Goal: Information Seeking & Learning: Learn about a topic

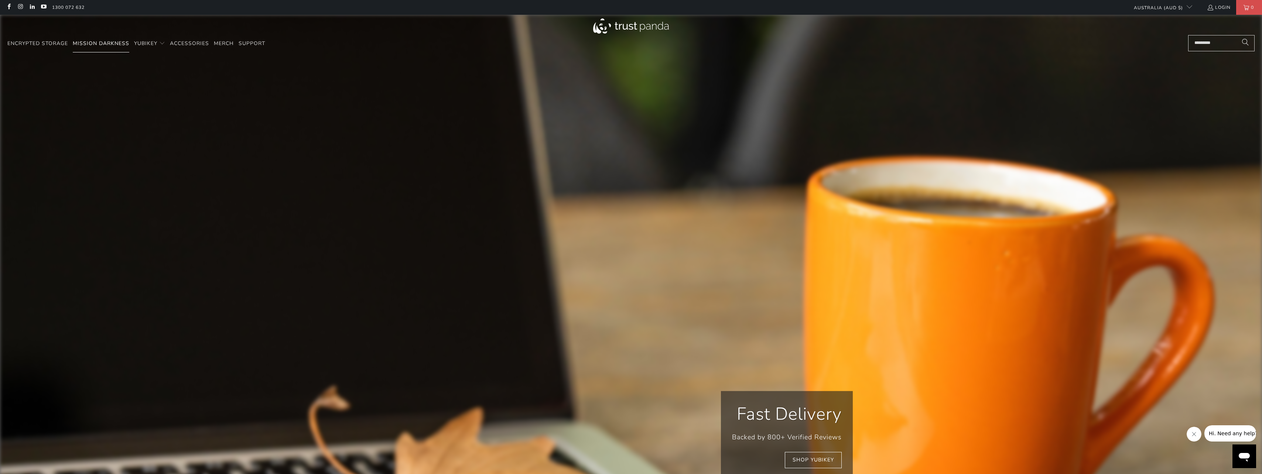
click at [109, 40] on link "Mission Darkness" at bounding box center [101, 43] width 57 height 17
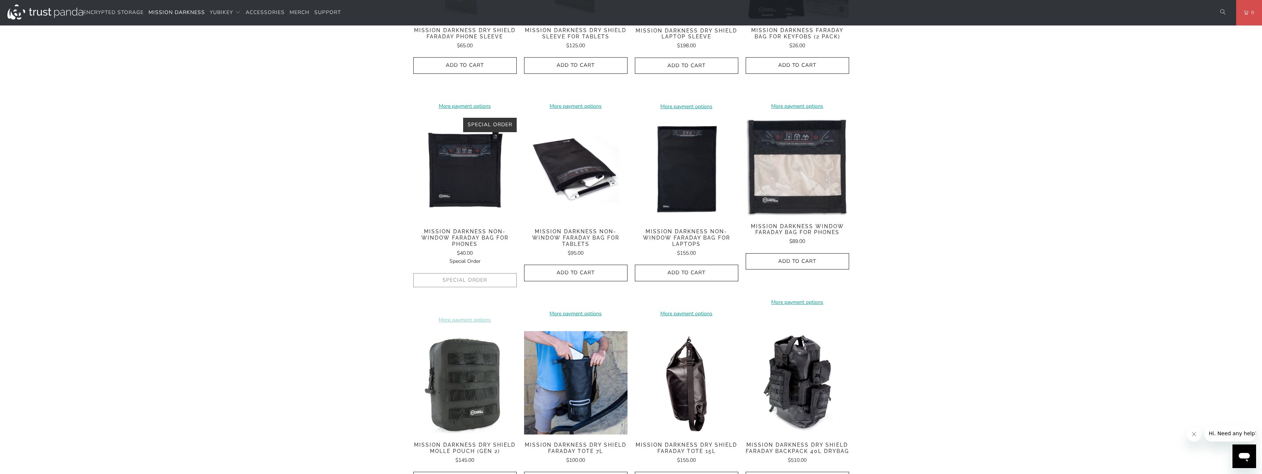
scroll to position [517, 0]
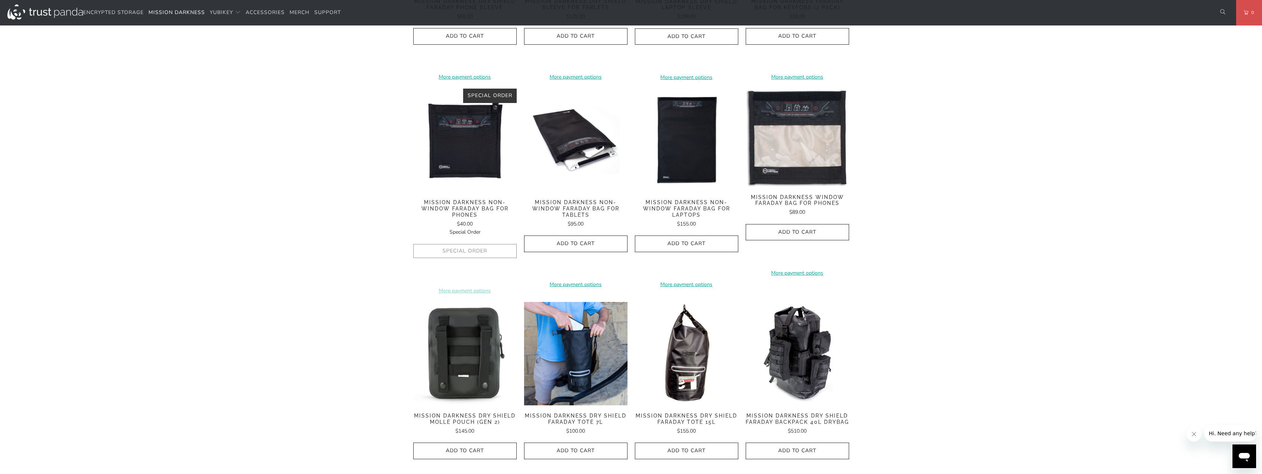
click at [467, 349] on img at bounding box center [464, 353] width 103 height 103
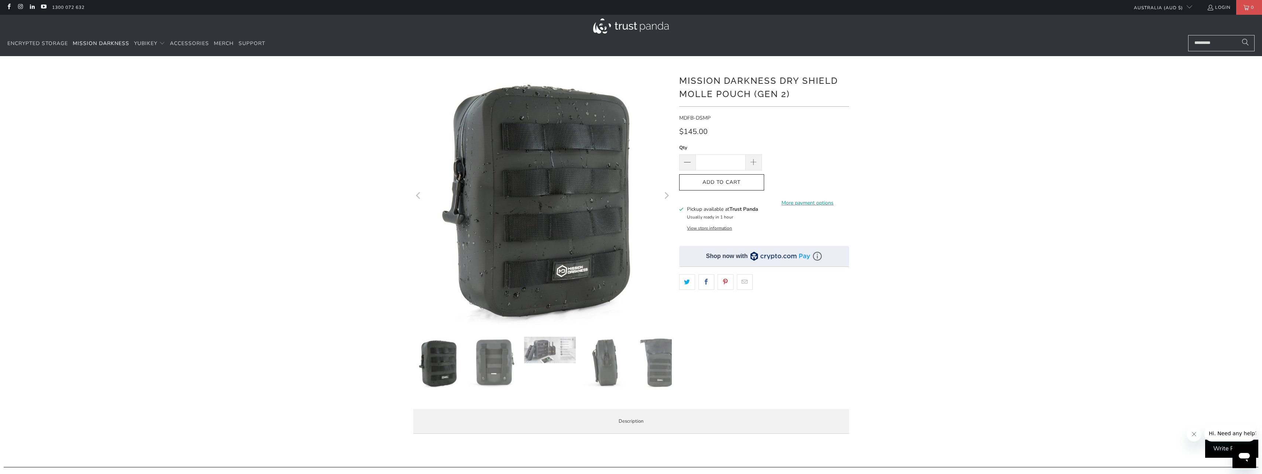
click at [495, 362] on img at bounding box center [495, 363] width 52 height 52
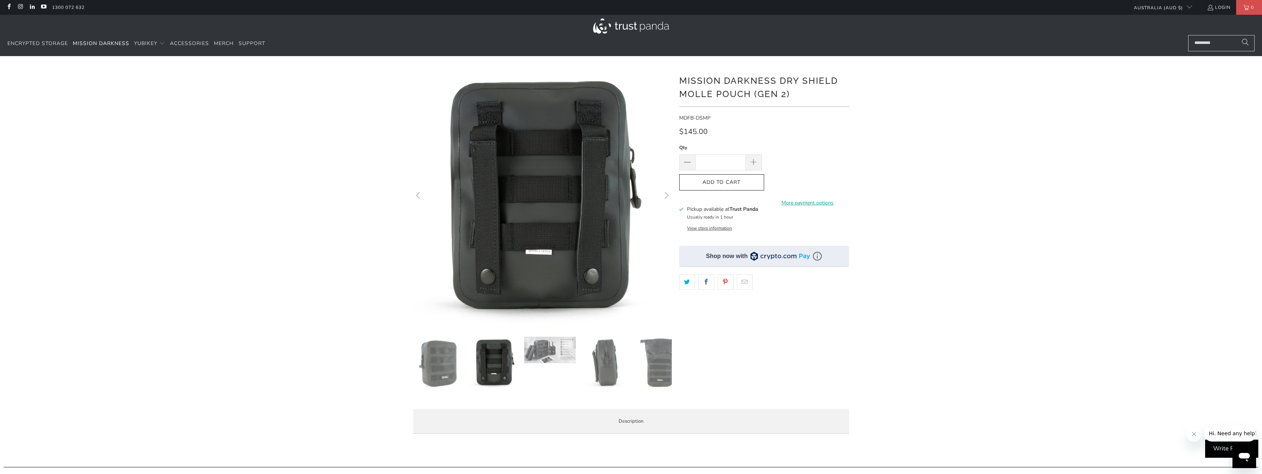
click at [539, 353] on img at bounding box center [550, 350] width 52 height 27
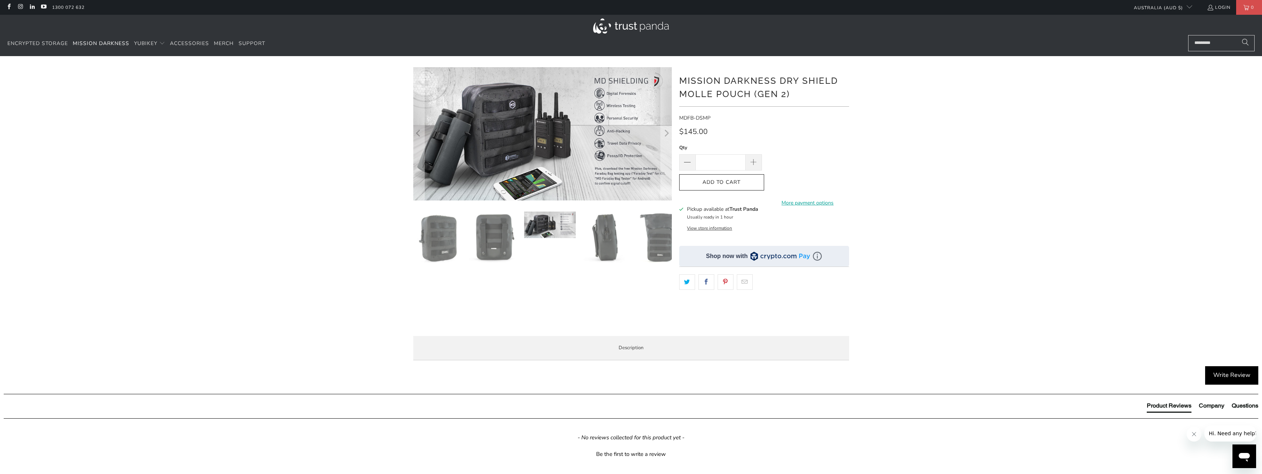
click at [532, 221] on img at bounding box center [550, 225] width 52 height 27
click at [607, 243] on img at bounding box center [606, 238] width 52 height 52
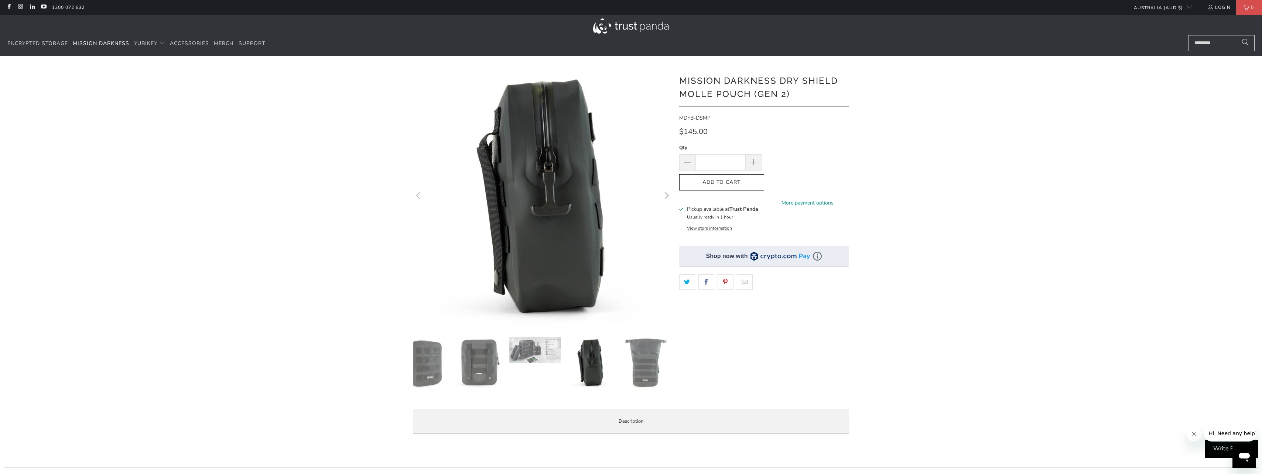
click at [647, 363] on img at bounding box center [646, 363] width 52 height 52
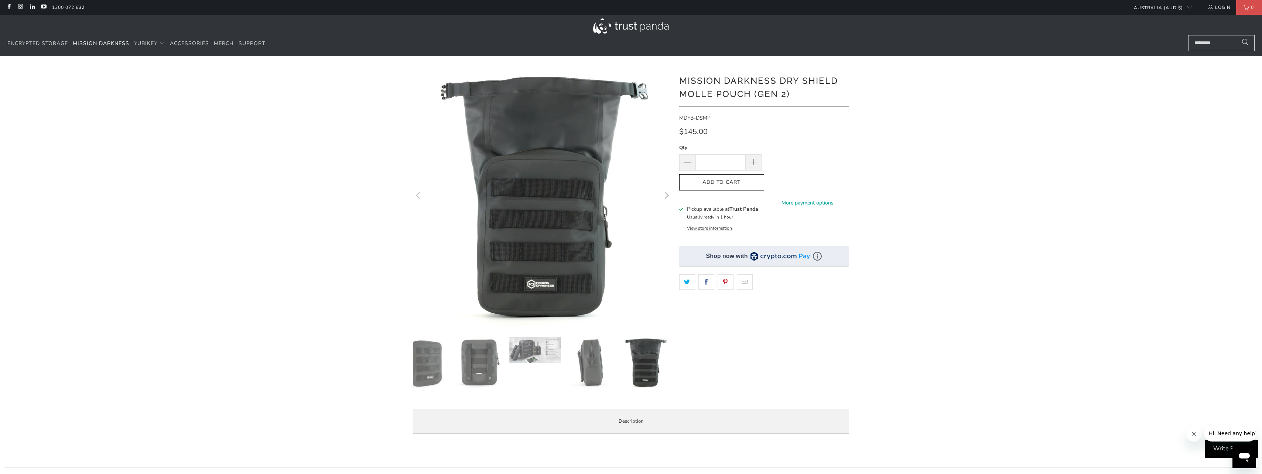
click at [431, 354] on img at bounding box center [425, 363] width 52 height 52
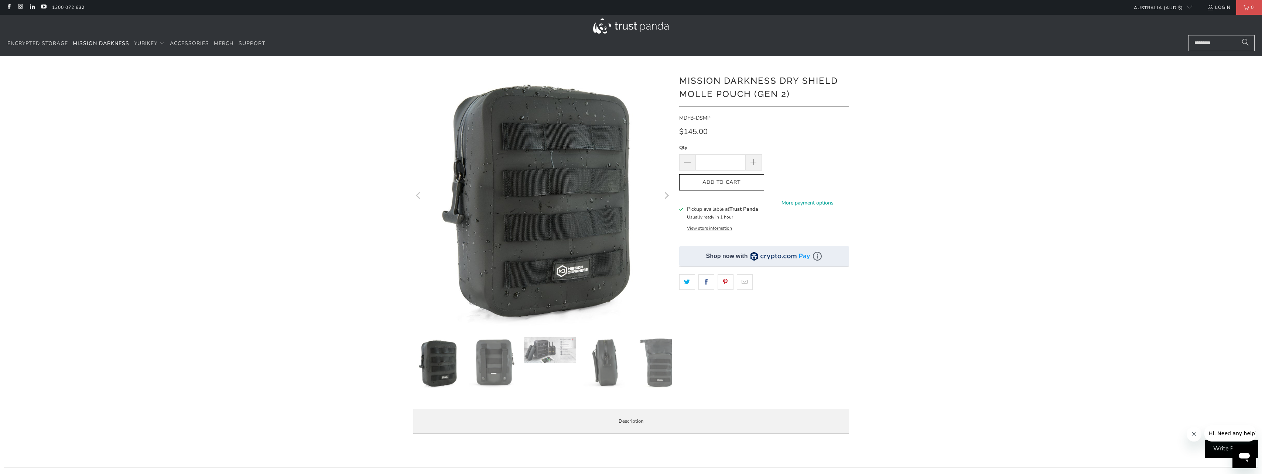
click at [489, 352] on img at bounding box center [495, 363] width 52 height 52
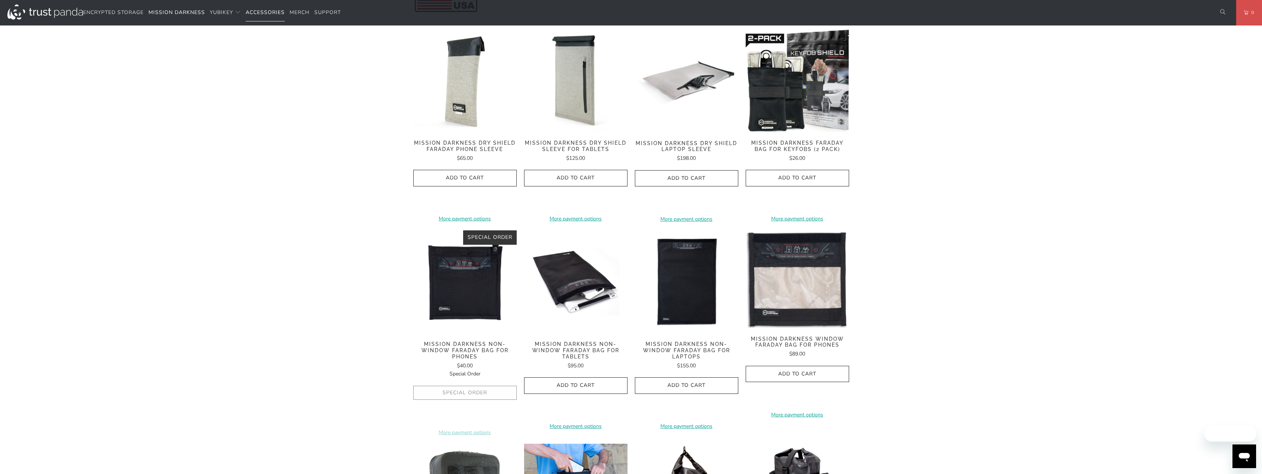
scroll to position [370, 0]
